Goal: Task Accomplishment & Management: Use online tool/utility

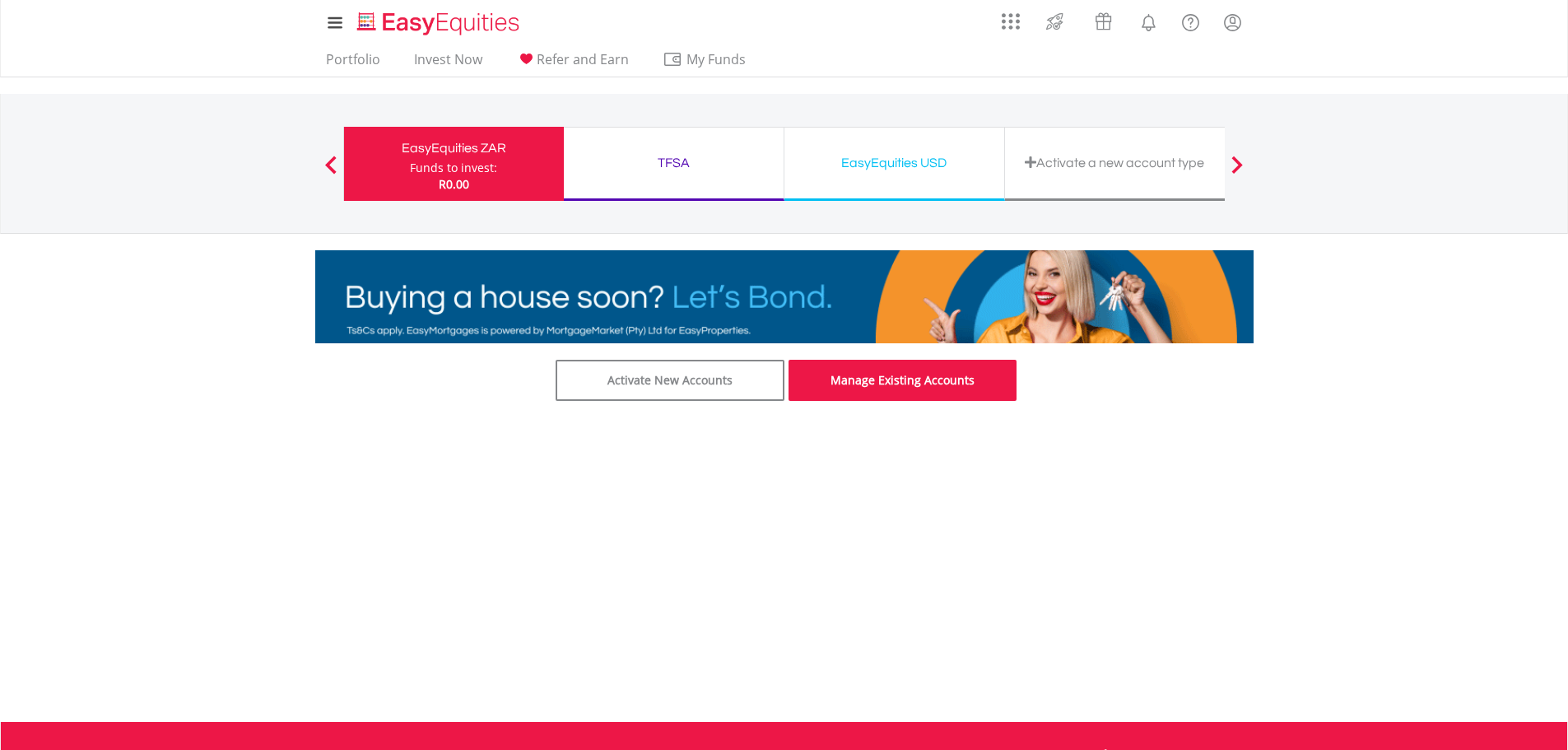
click at [900, 389] on link "Manage Existing Accounts" at bounding box center [903, 380] width 229 height 41
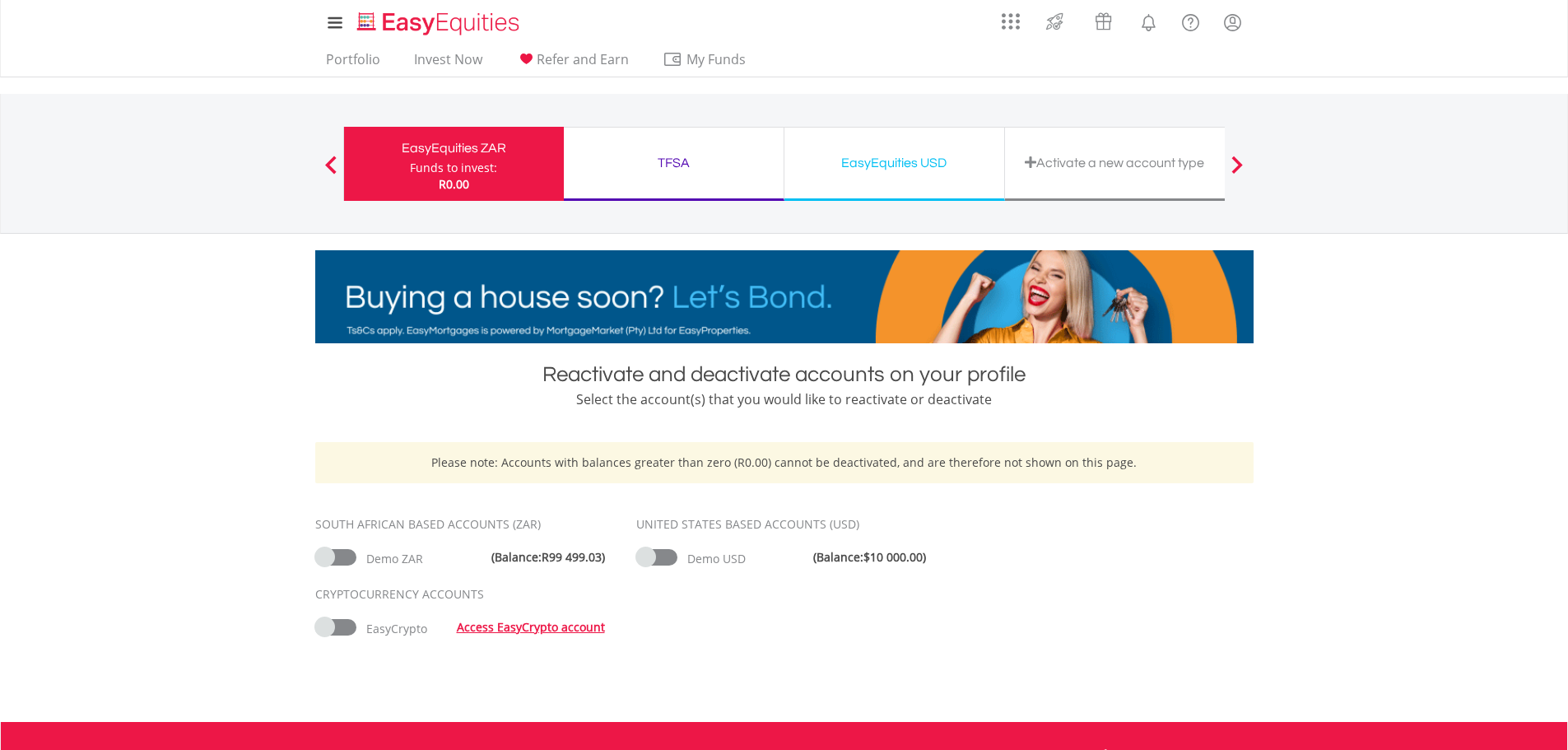
click at [665, 164] on div "TFSA" at bounding box center [673, 163] width 200 height 23
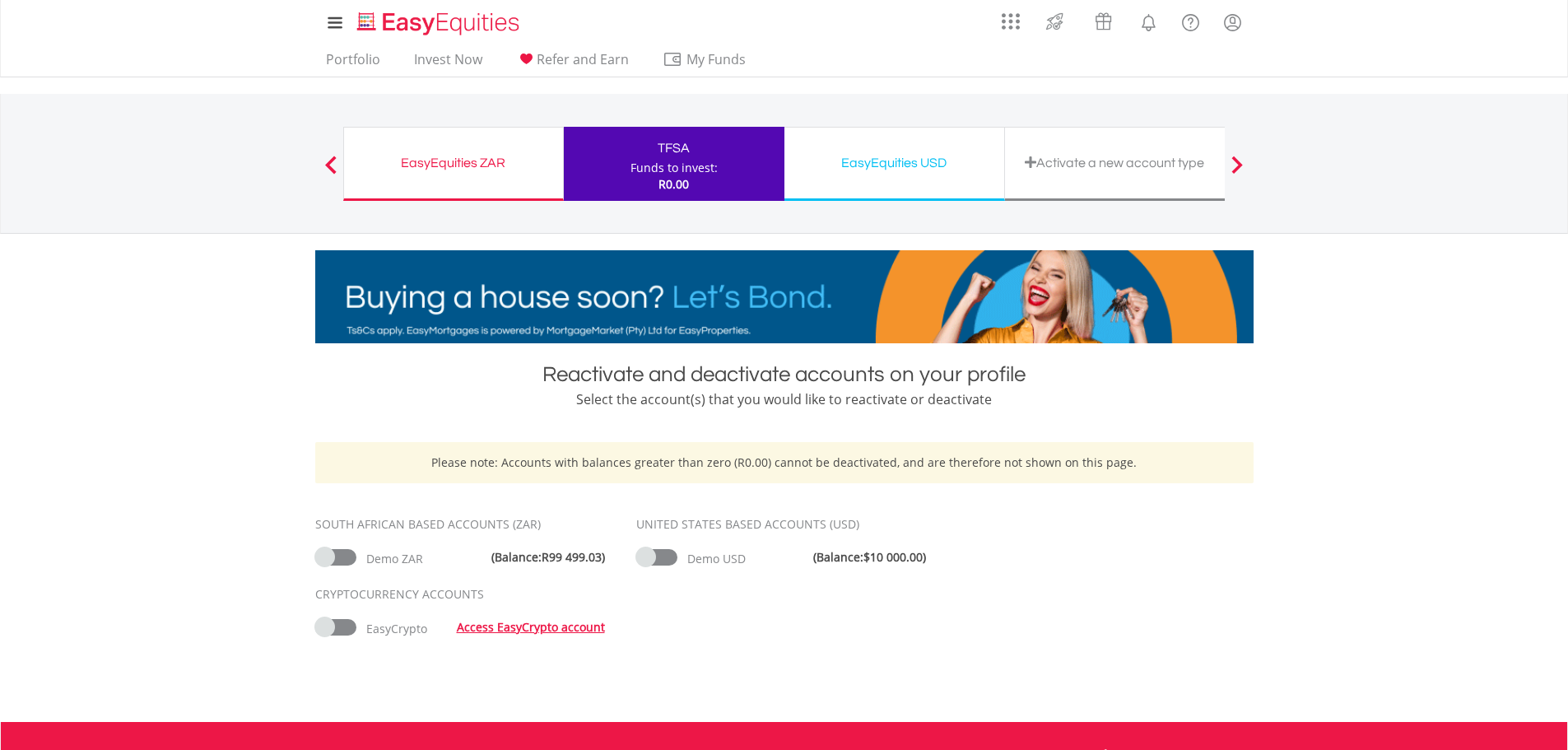
click at [857, 165] on div "EasyEquities USD" at bounding box center [894, 163] width 200 height 23
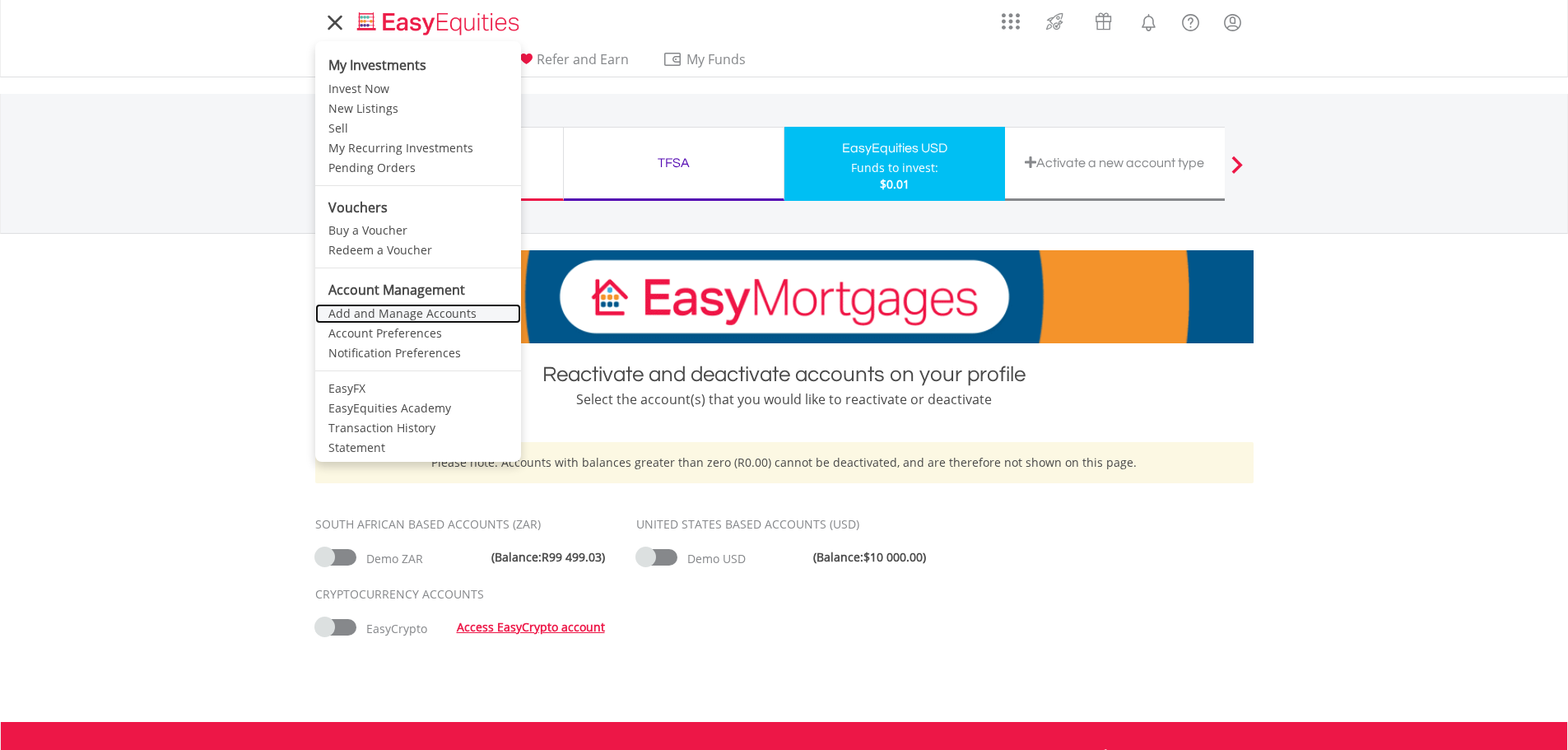
click at [402, 316] on link "Add and Manage Accounts" at bounding box center [418, 313] width 206 height 20
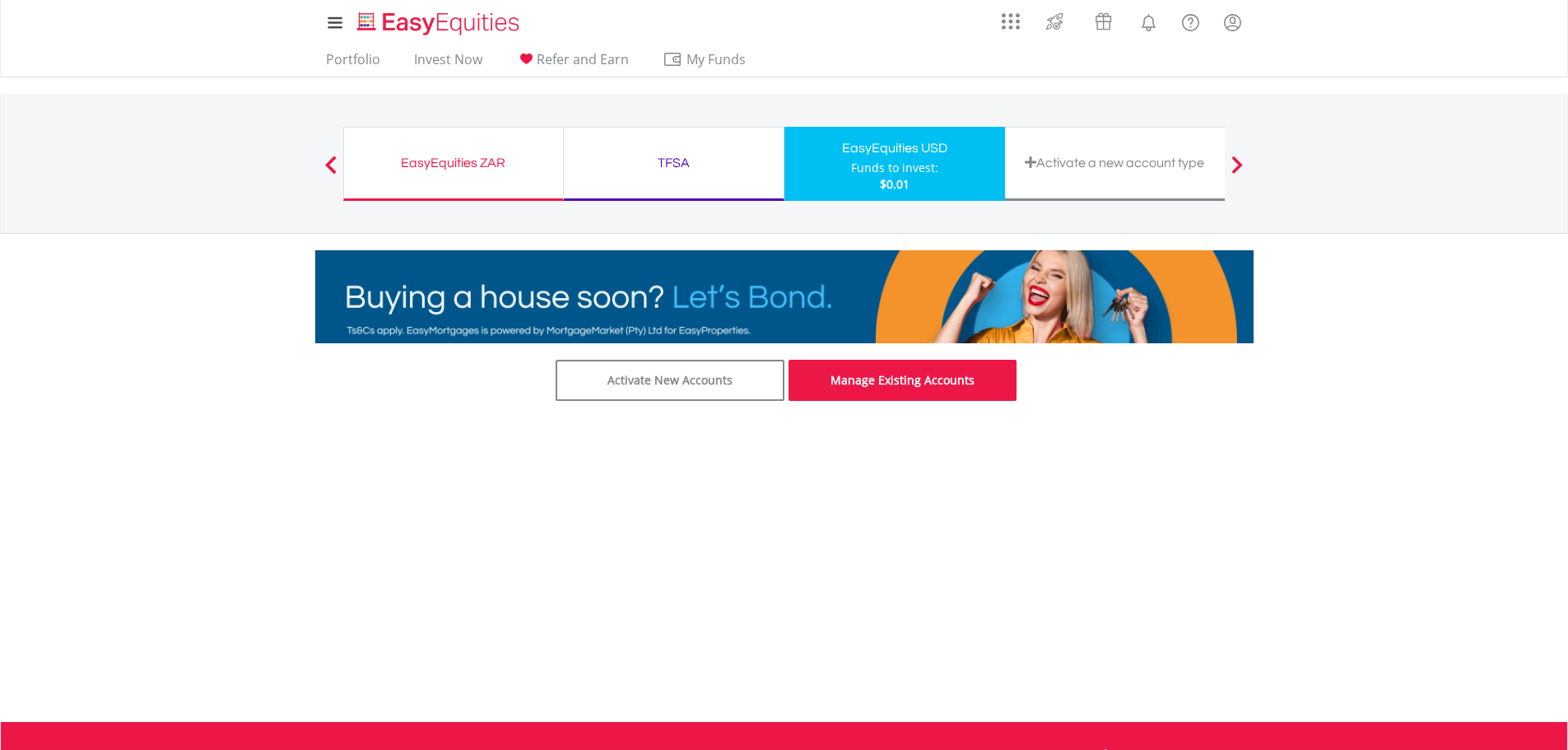
click at [831, 390] on link "Manage Existing Accounts" at bounding box center [903, 380] width 229 height 41
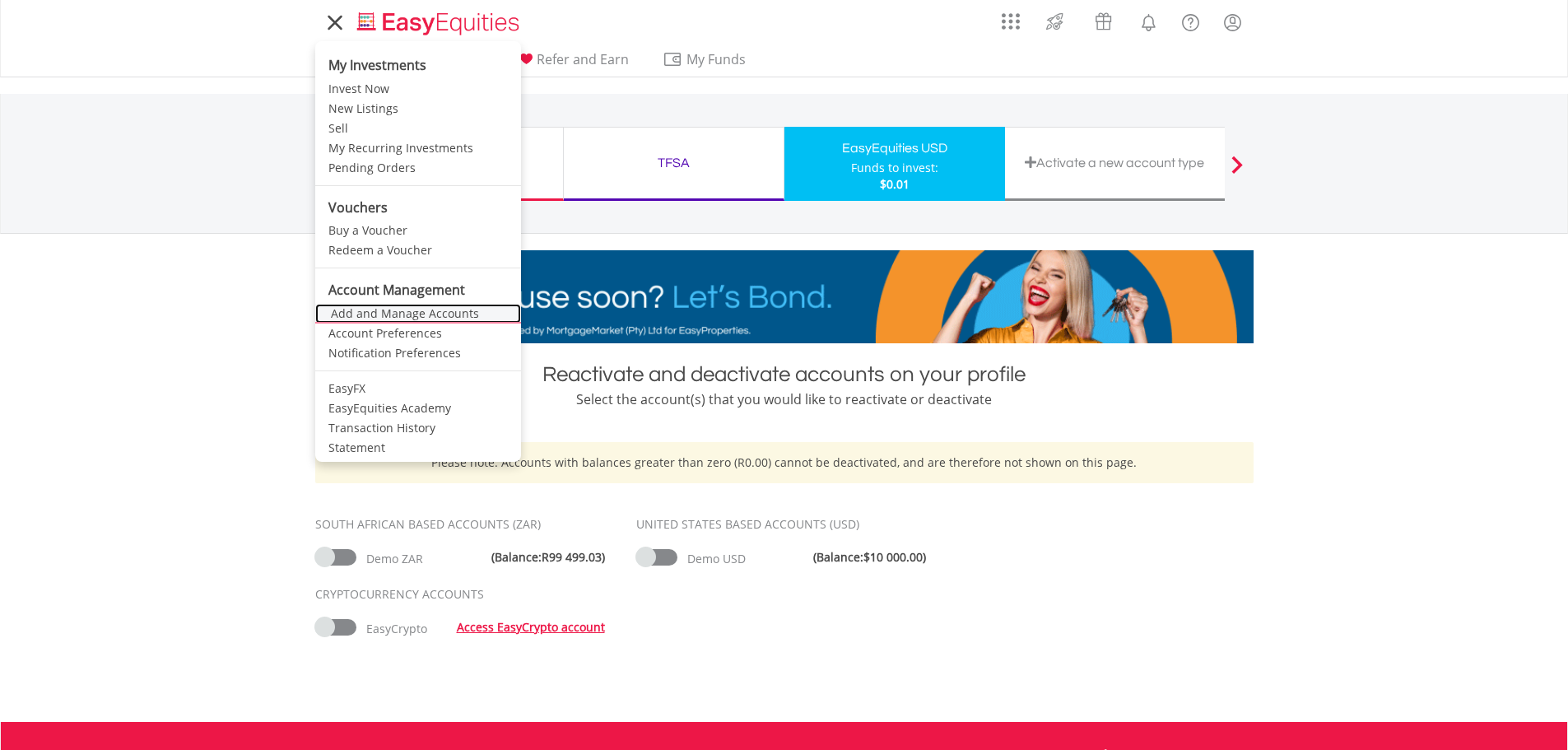
click at [397, 315] on link "Add and Manage Accounts" at bounding box center [418, 313] width 206 height 20
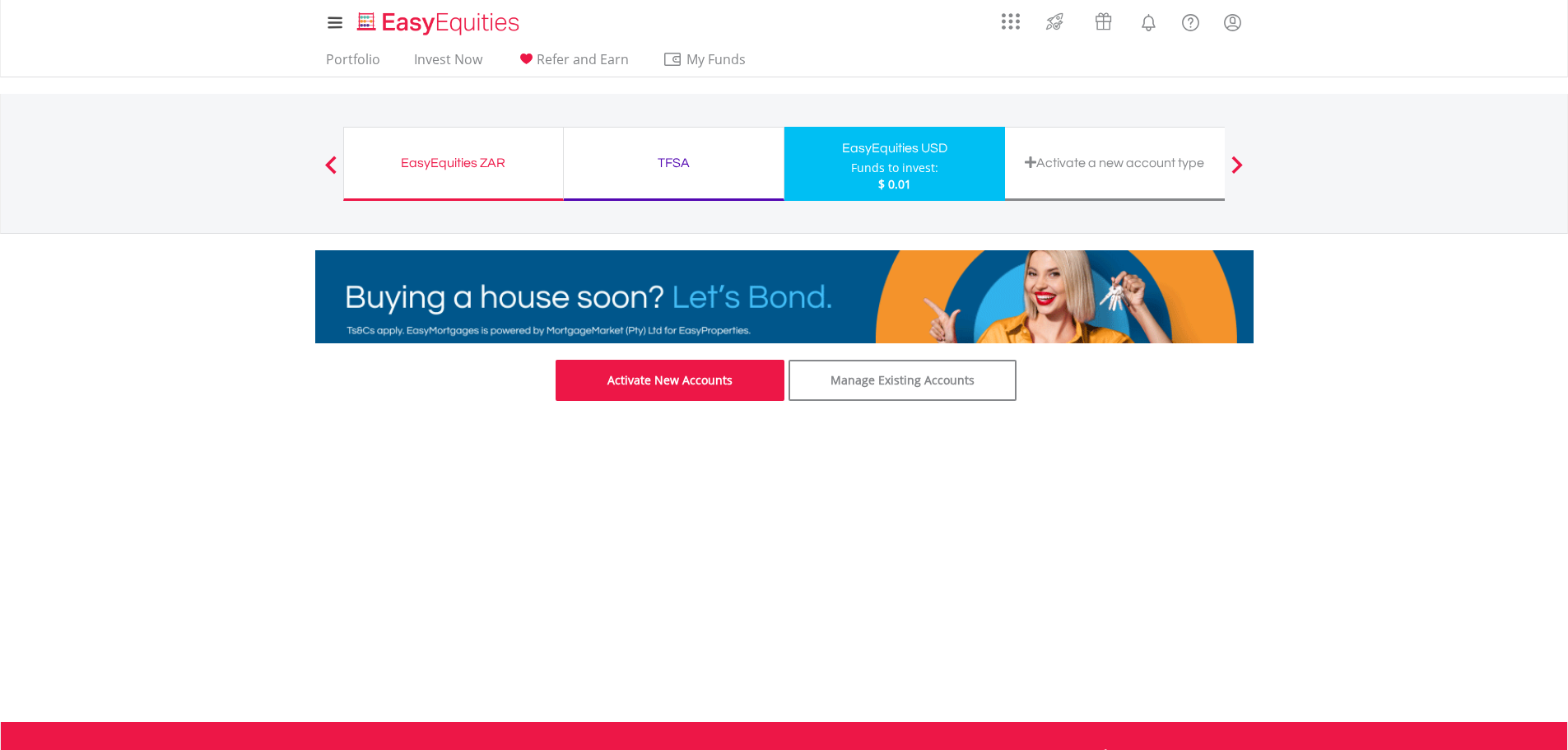
click at [664, 392] on link "Activate New Accounts" at bounding box center [671, 380] width 229 height 41
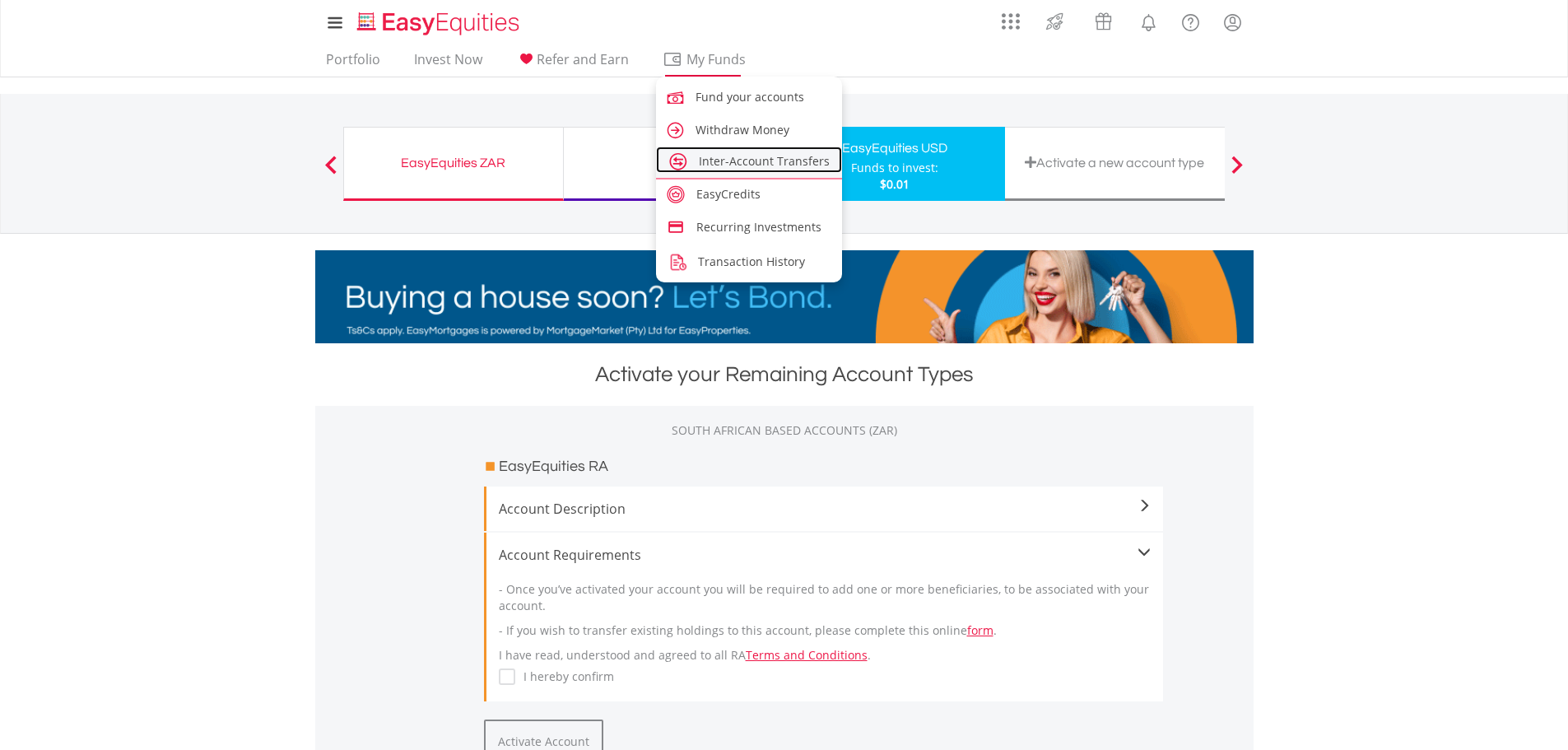
click at [755, 158] on span "Inter-Account Transfers" at bounding box center [765, 161] width 131 height 16
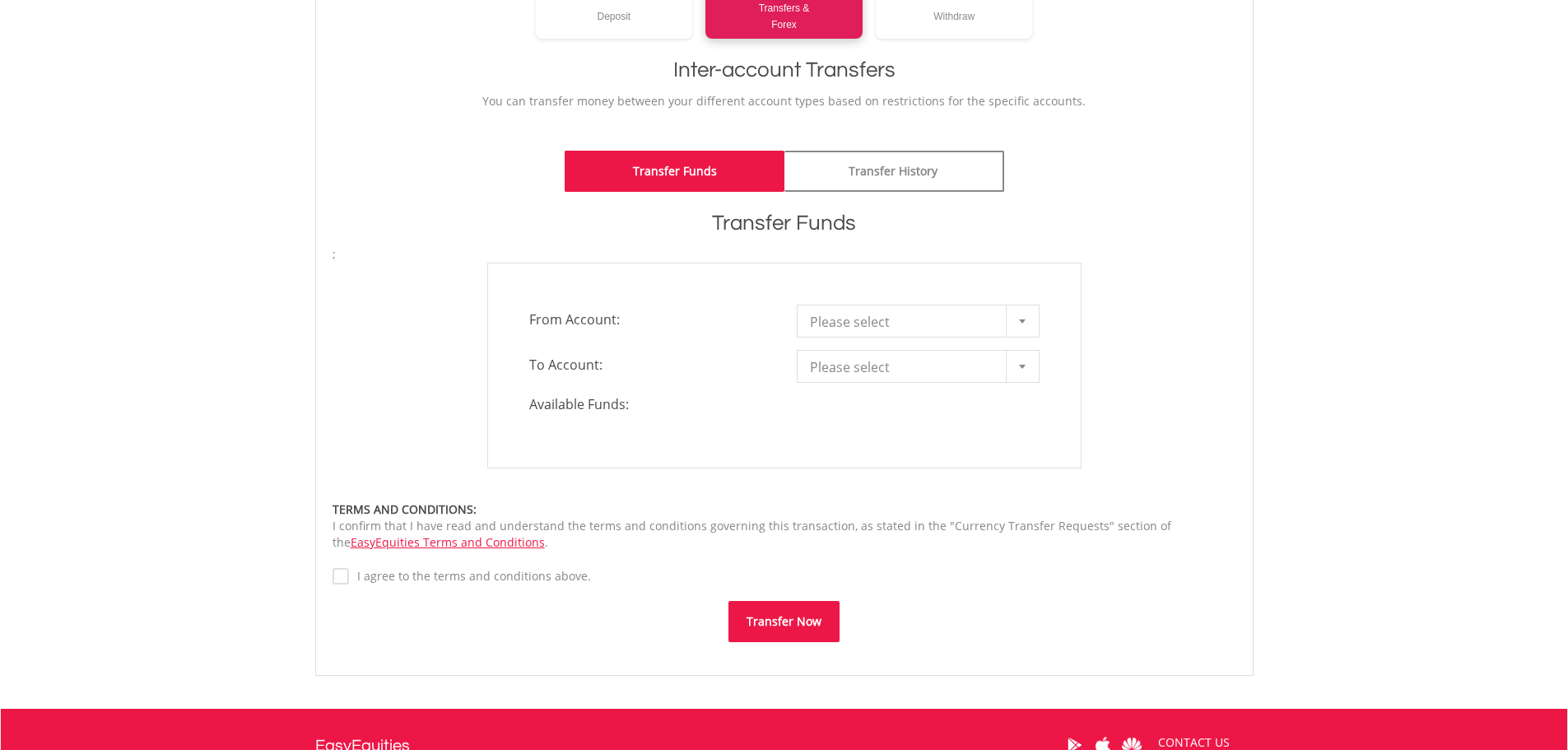
scroll to position [329, 0]
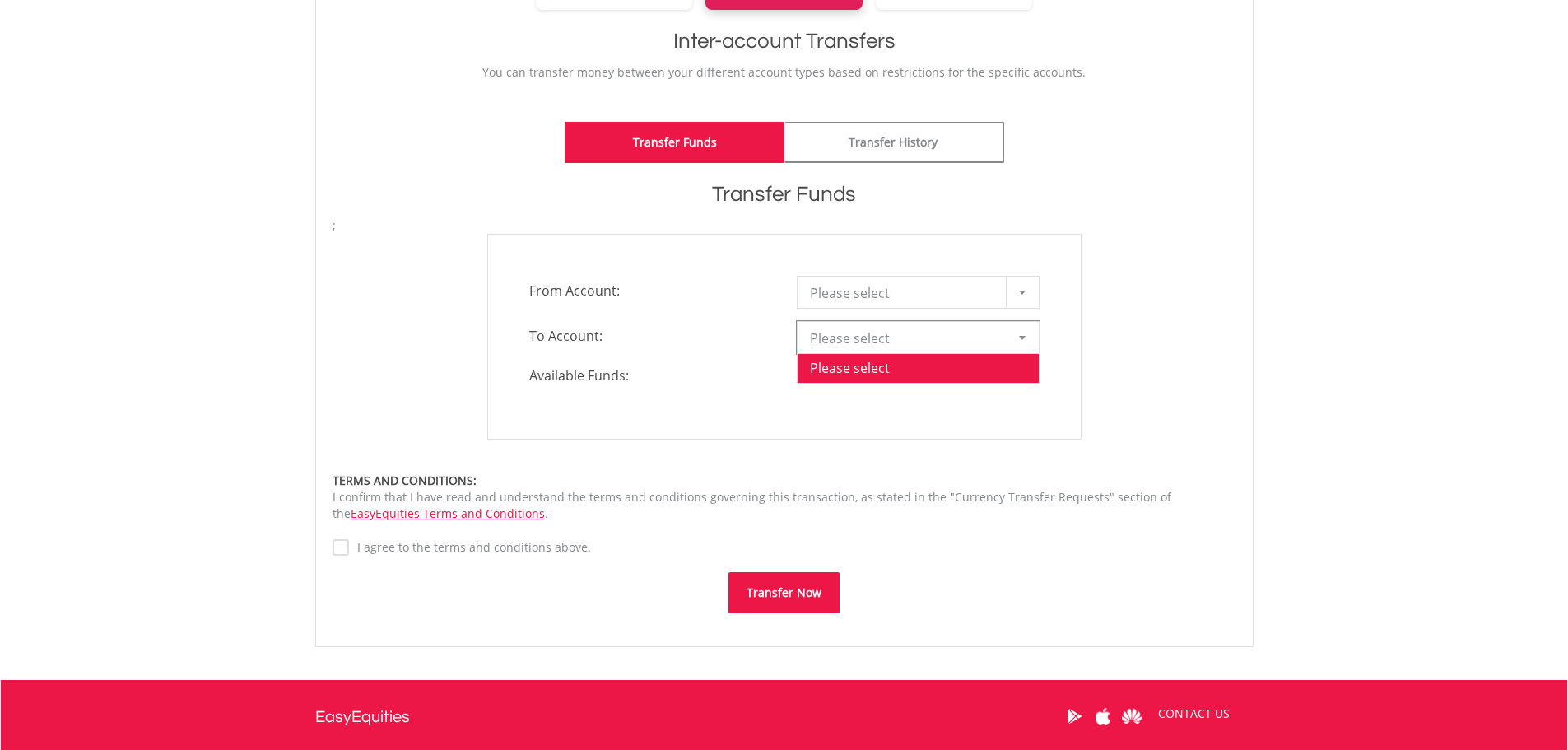
click at [1021, 340] on b at bounding box center [1022, 338] width 7 height 4
click at [1025, 286] on div at bounding box center [1022, 292] width 33 height 31
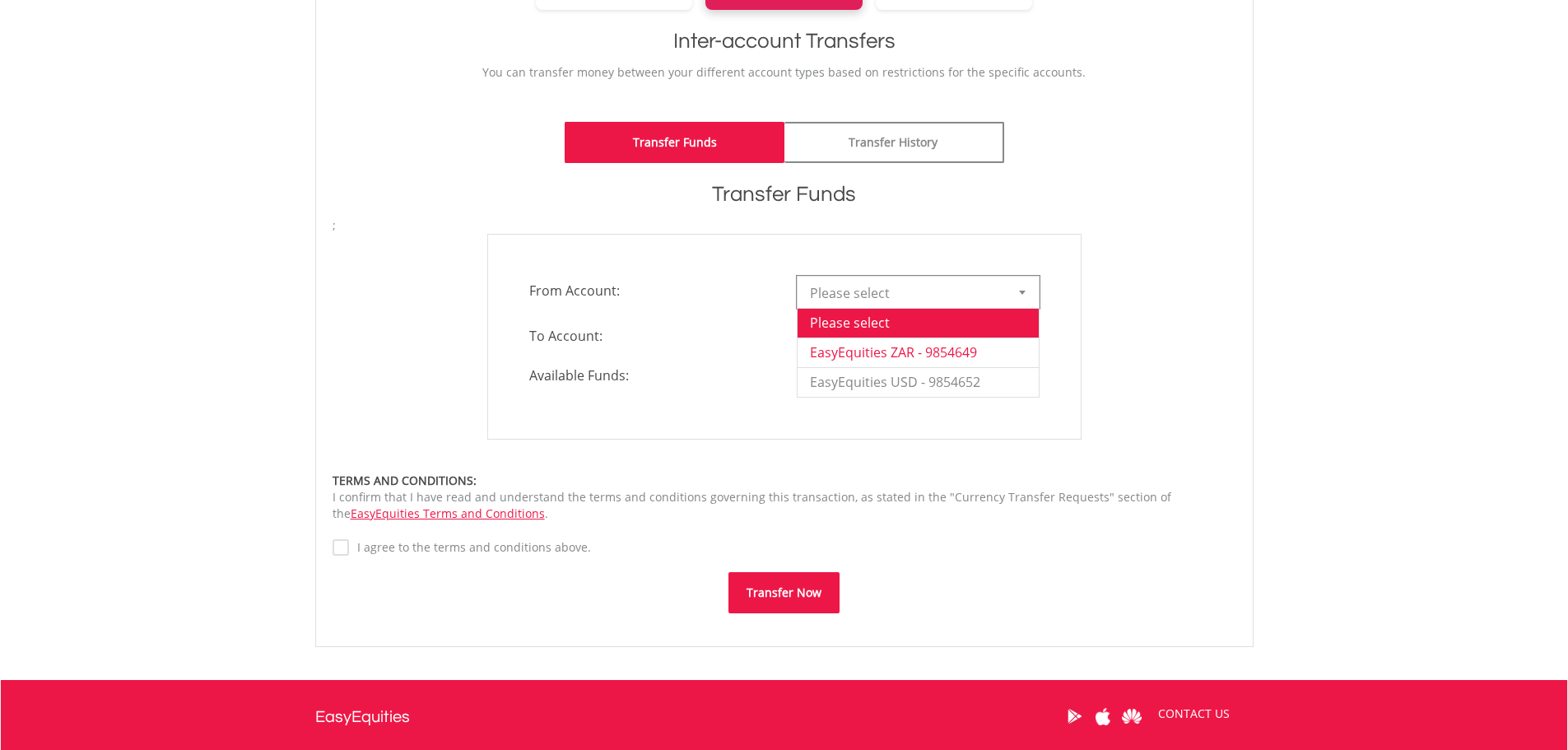
click at [963, 350] on li "EasyEquities ZAR - 9854649" at bounding box center [918, 353] width 241 height 30
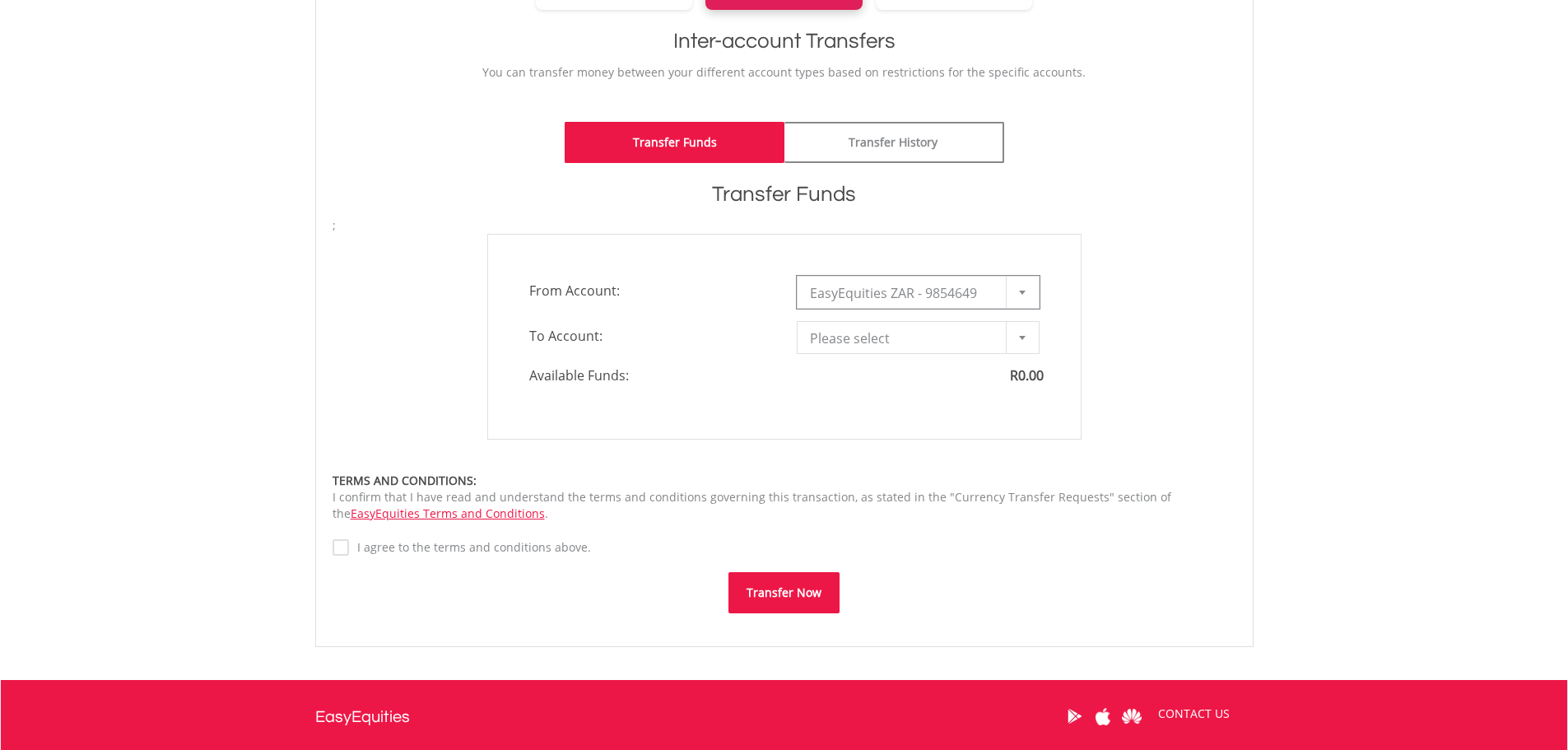
click at [1026, 289] on div at bounding box center [1022, 292] width 33 height 31
click at [945, 382] on li "EasyEquities USD - 9854652" at bounding box center [918, 382] width 241 height 30
click at [1021, 340] on div at bounding box center [1022, 338] width 33 height 31
click at [966, 403] on li "EasyEquities ZAR - 9854649" at bounding box center [918, 397] width 241 height 30
type input "*"
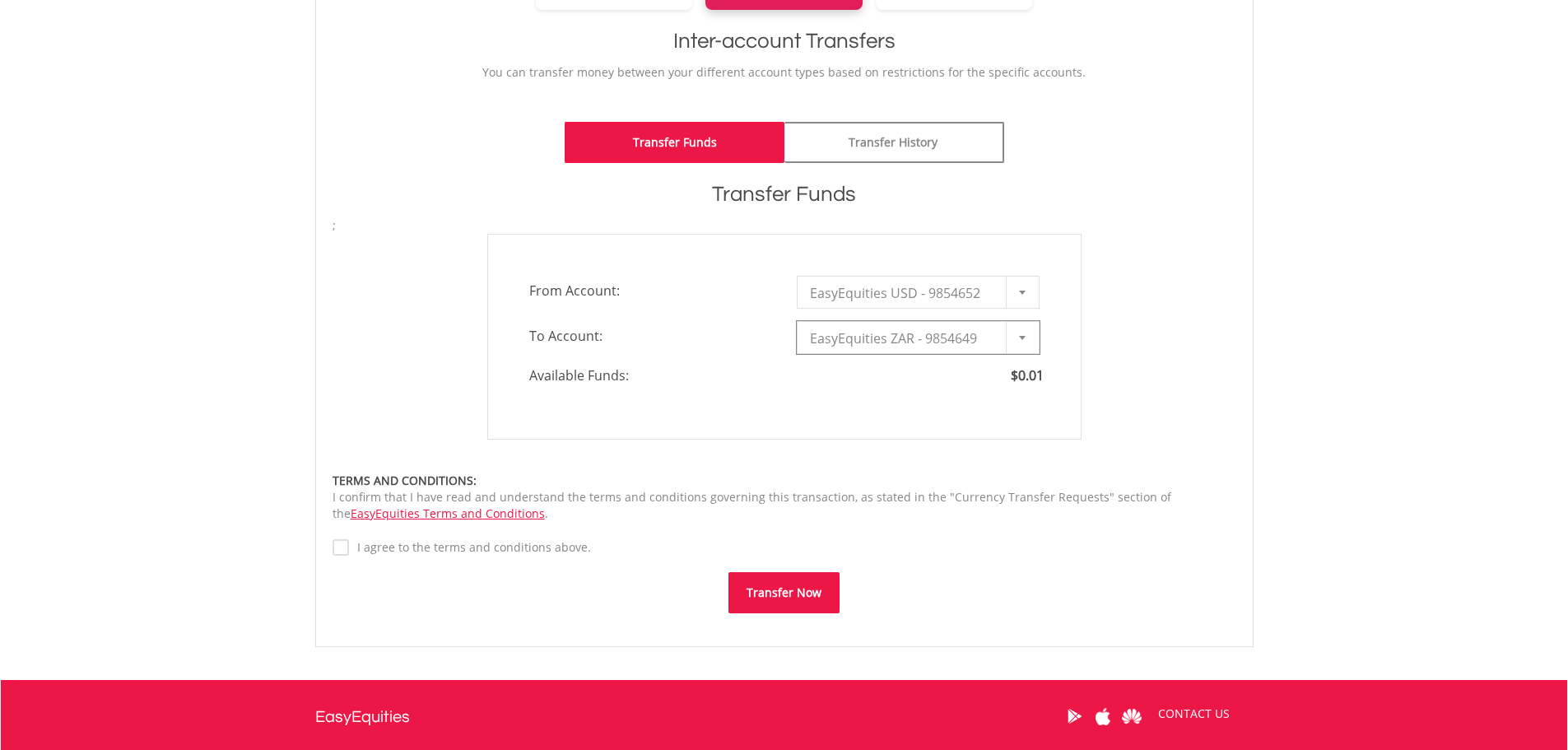
type input "*"
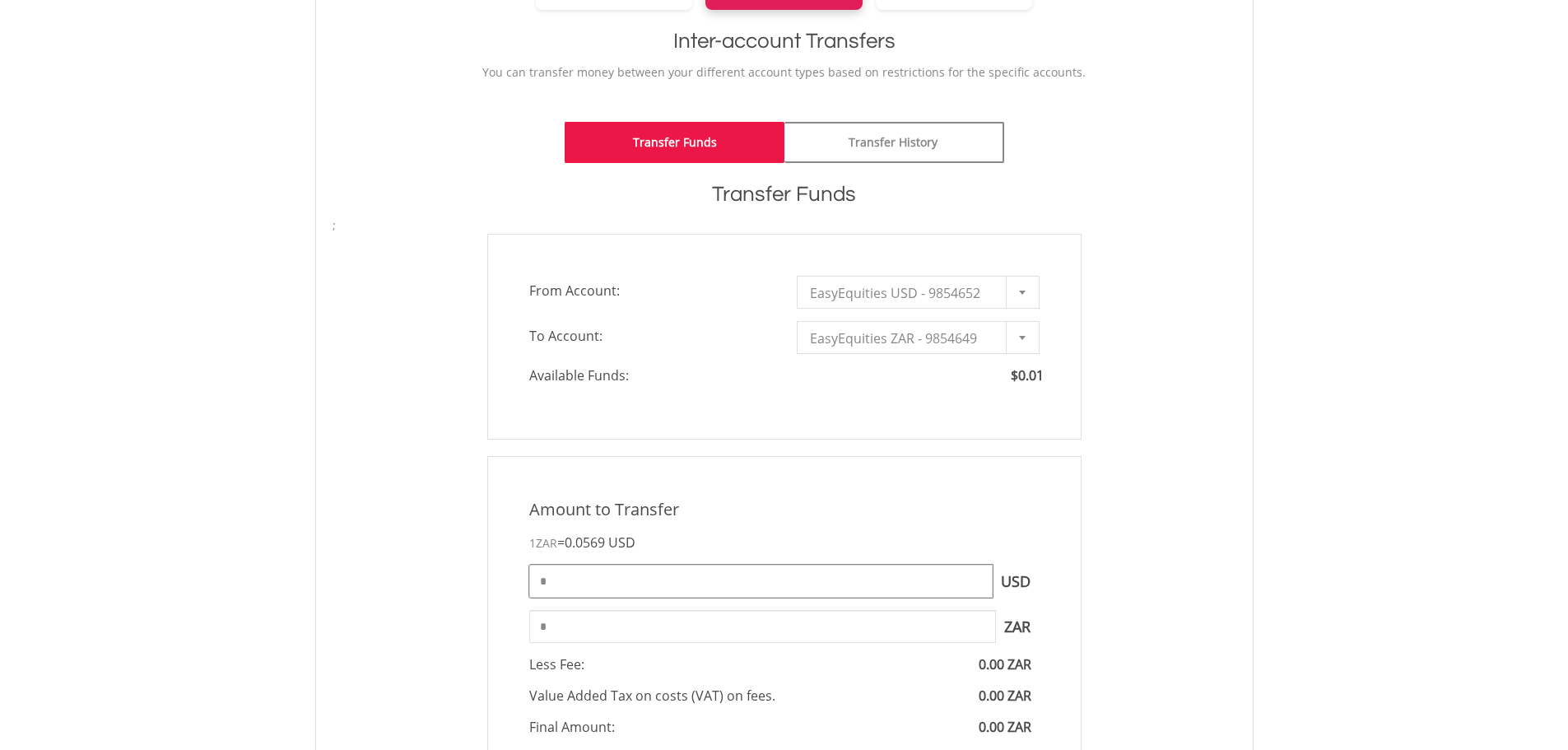
drag, startPoint x: 554, startPoint y: 575, endPoint x: 526, endPoint y: 575, distance: 28.0
click at [526, 575] on div "* USD You can transfer funds into your offshore accounts as well as back into y…" at bounding box center [784, 581] width 535 height 33
click at [1155, 540] on div "Amount to Transfer 1 ZAR = 0.0569 USD **** USD You can transfer funds into your…" at bounding box center [785, 660] width 929 height 409
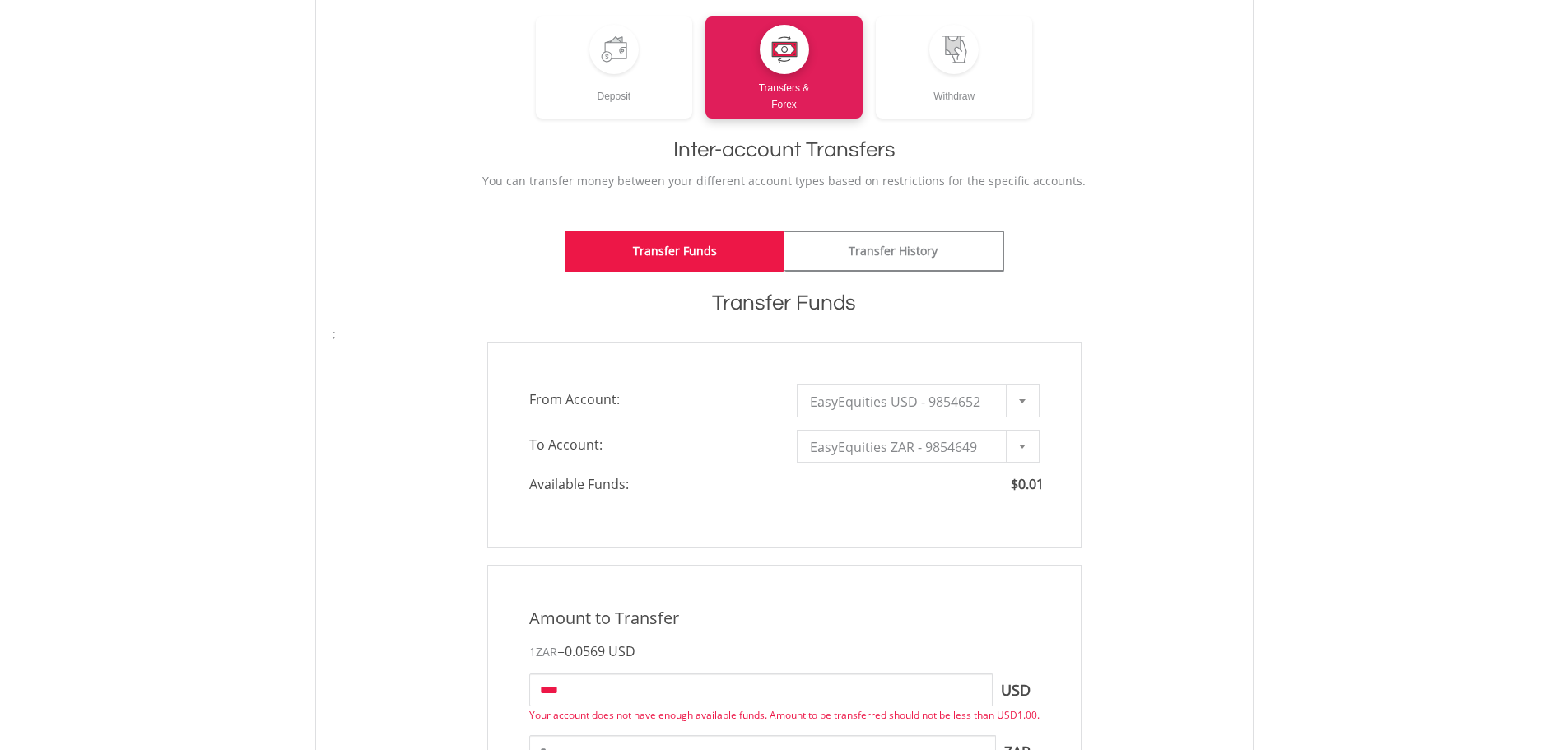
scroll to position [247, 0]
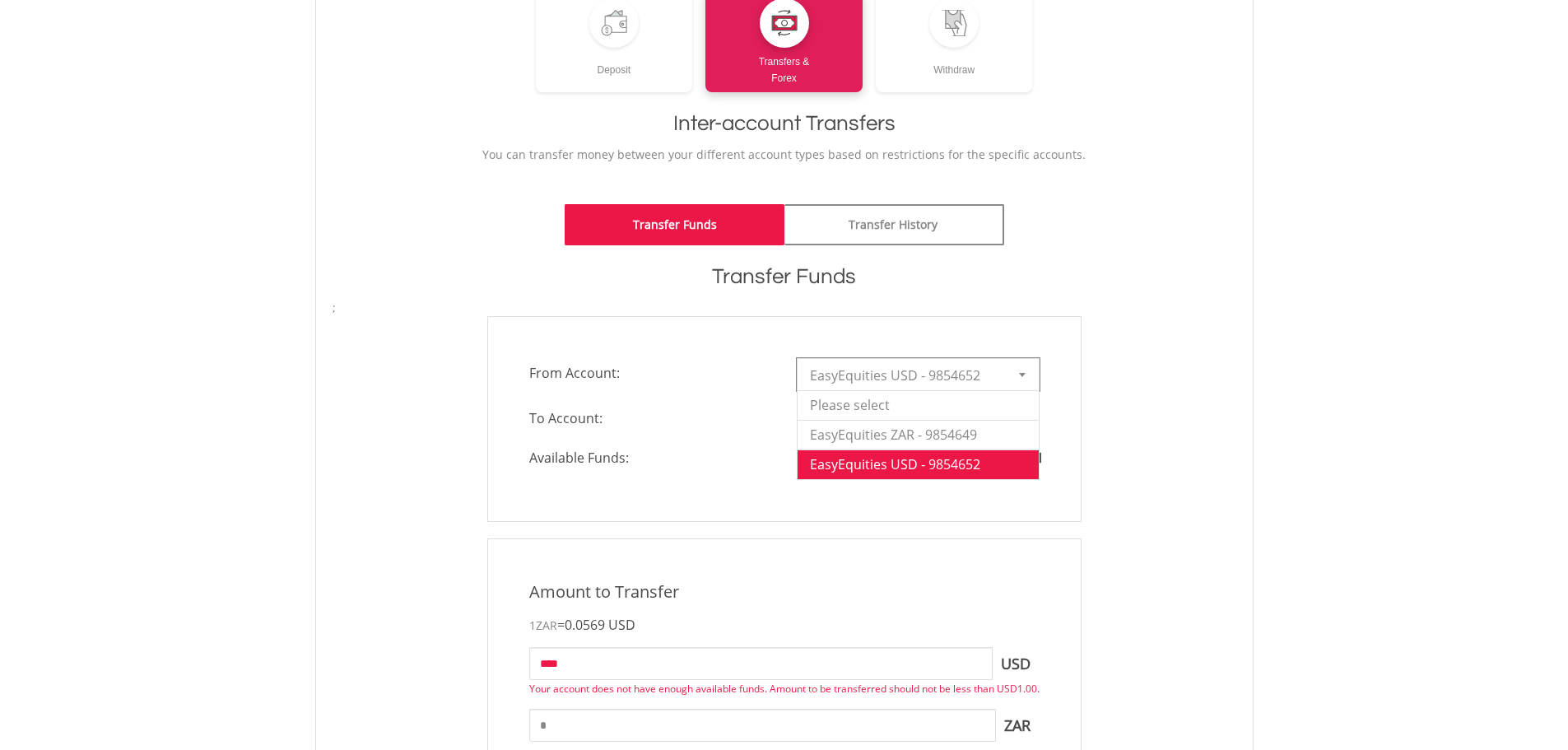
click at [1028, 375] on div at bounding box center [1022, 375] width 33 height 31
click at [969, 427] on li "EasyEquities ZAR - 9854649" at bounding box center [918, 435] width 241 height 30
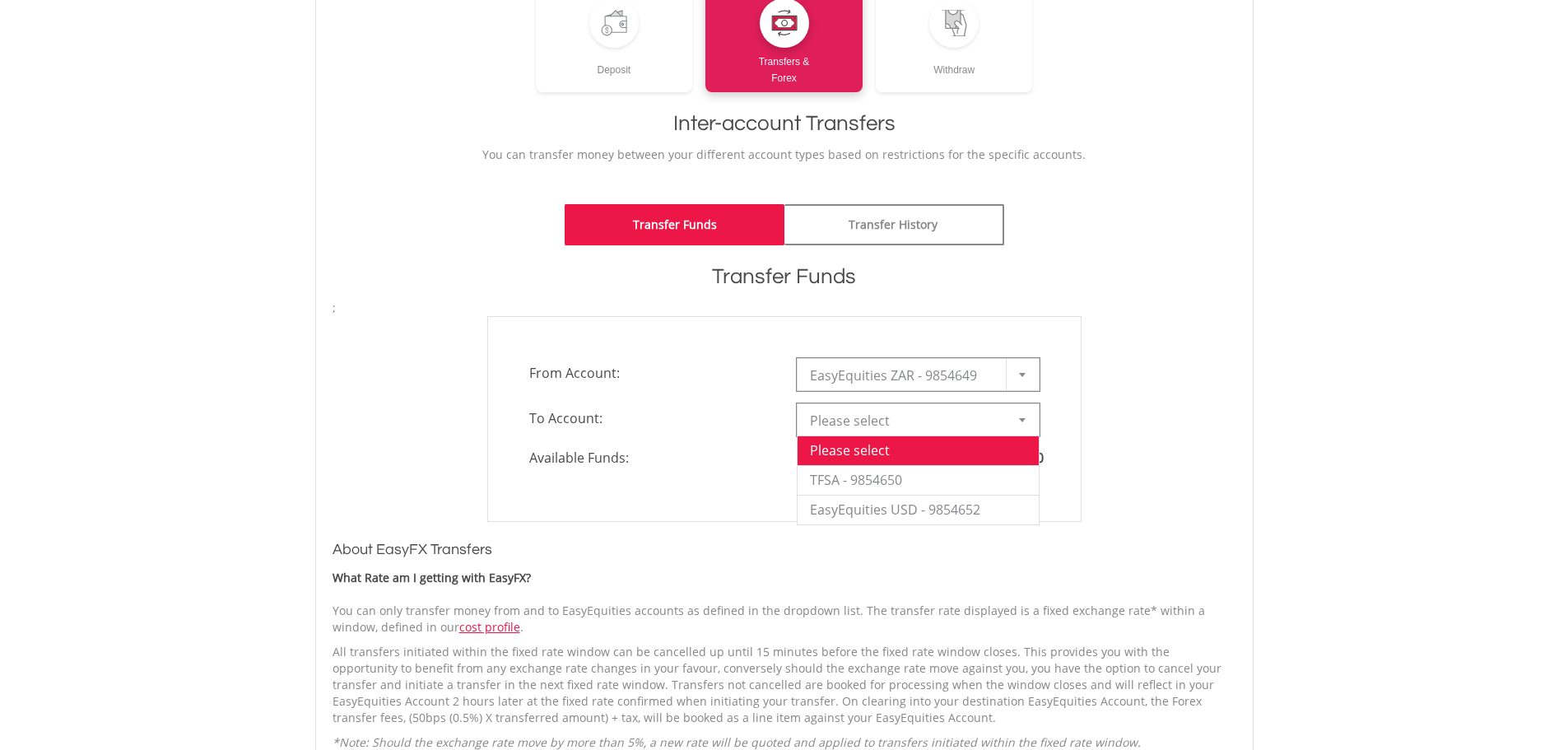
click at [1022, 421] on b at bounding box center [1022, 420] width 7 height 4
click at [974, 506] on li "EasyEquities USD - 9854652" at bounding box center [918, 510] width 241 height 30
type input "*"
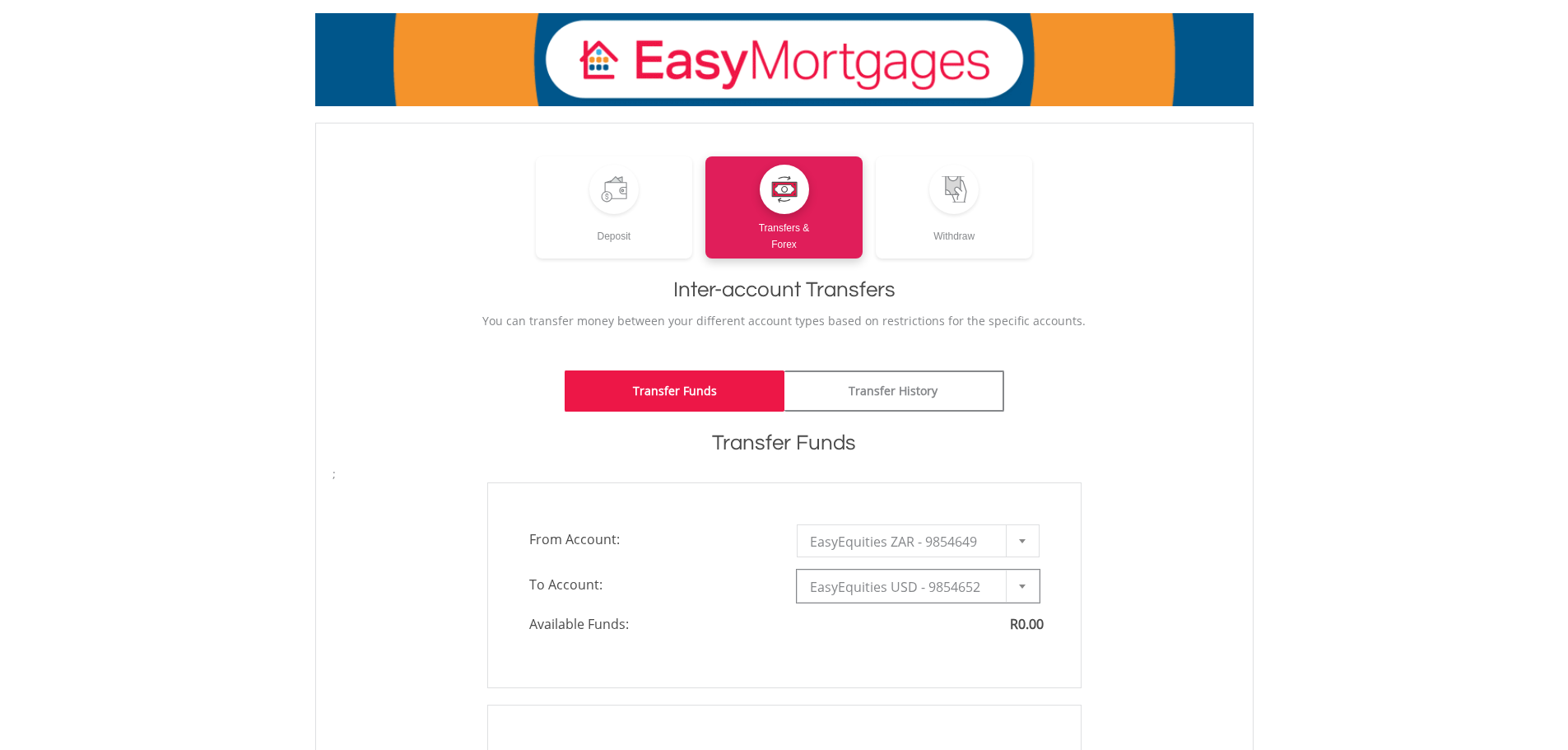
scroll to position [0, 0]
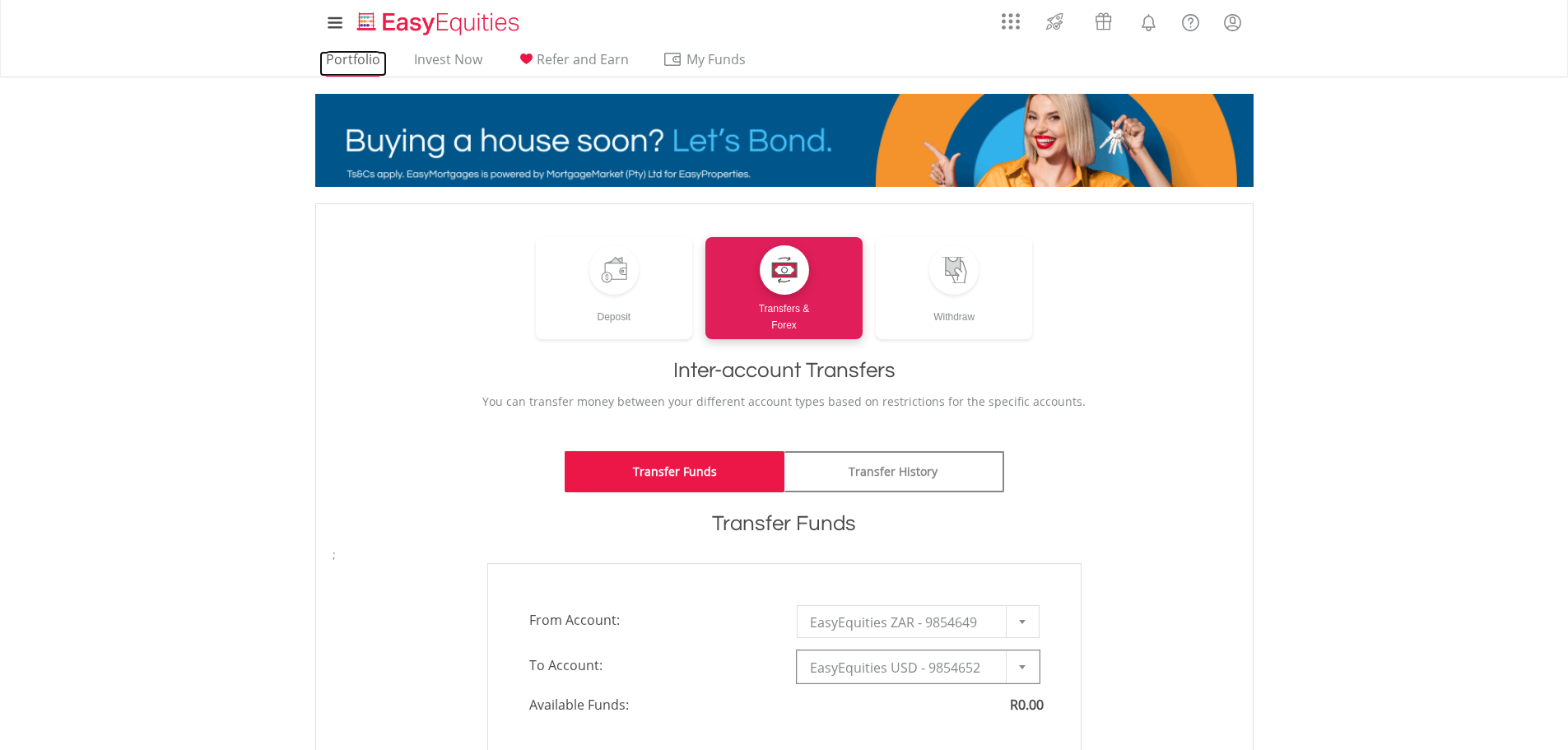
click at [348, 64] on link "Portfolio" at bounding box center [353, 63] width 67 height 25
